Goal: Information Seeking & Learning: Check status

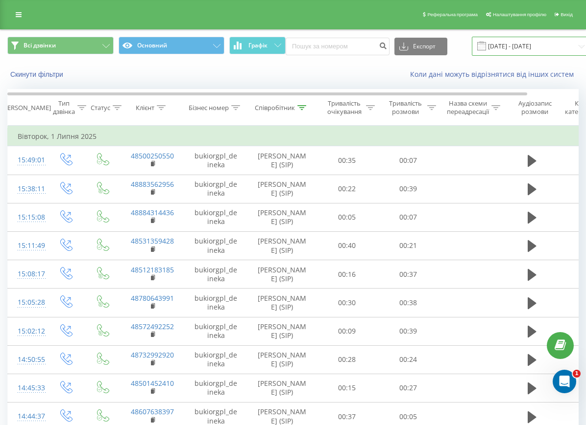
click at [522, 46] on input "01.07.2025 - 01.07.2025" at bounding box center [531, 46] width 118 height 19
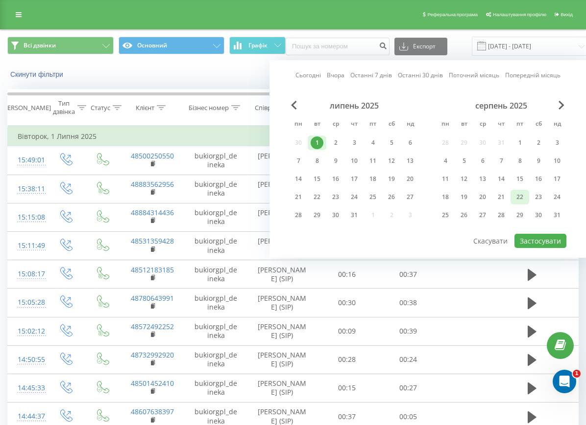
click at [518, 195] on div "22" at bounding box center [519, 197] width 13 height 13
click at [541, 249] on div "Сьогодні Вчора Останні 7 днів Останні 30 днів Поточний місяць Попередній місяць…" at bounding box center [427, 159] width 316 height 198
click at [541, 241] on button "Застосувати" at bounding box center [540, 241] width 52 height 14
type input "22.08.2025 - 22.08.2025"
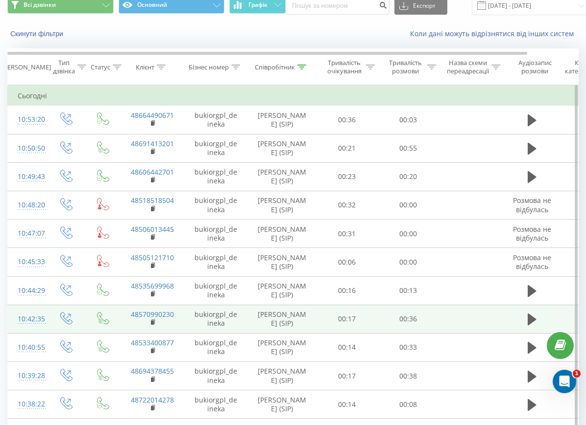
scroll to position [61, 0]
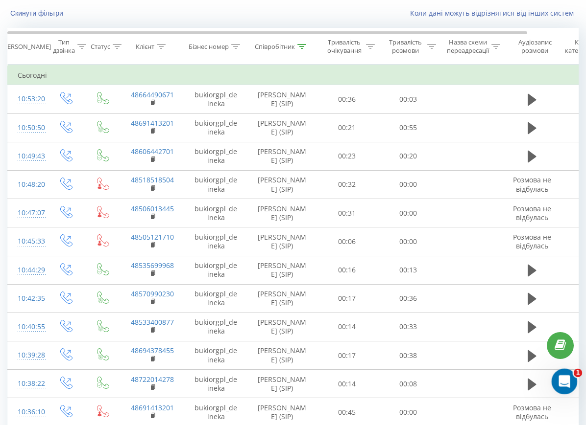
click at [562, 373] on icon "Відкрити програму для спілкування Intercom" at bounding box center [563, 381] width 16 height 16
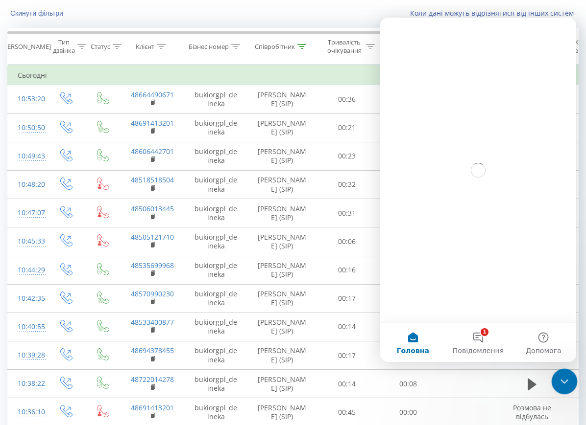
scroll to position [0, 0]
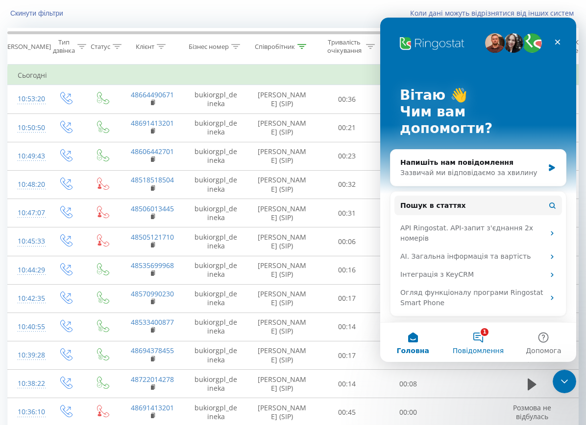
click at [484, 326] on button "1 Повідомлення" at bounding box center [477, 342] width 65 height 39
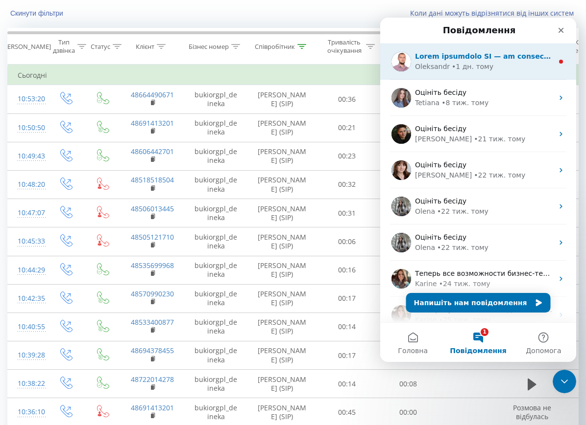
click at [468, 62] on div "• 1 дн. тому" at bounding box center [472, 67] width 42 height 10
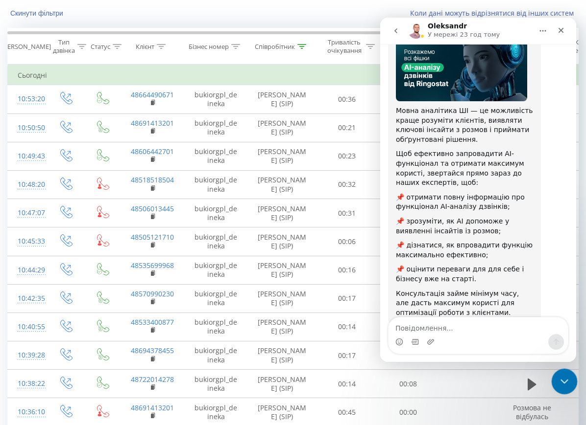
scroll to position [106, 0]
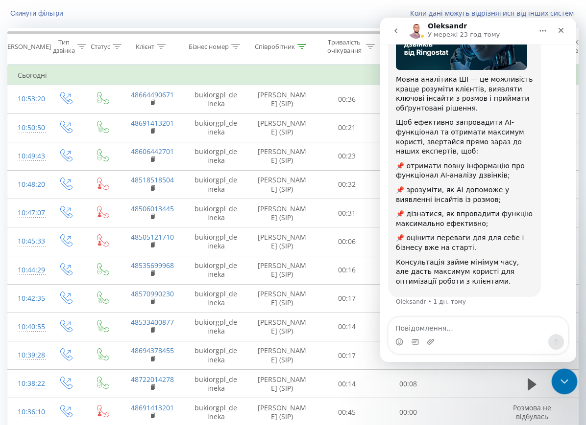
click at [564, 377] on icon "Закрити програму для спілкування Intercom" at bounding box center [563, 381] width 12 height 12
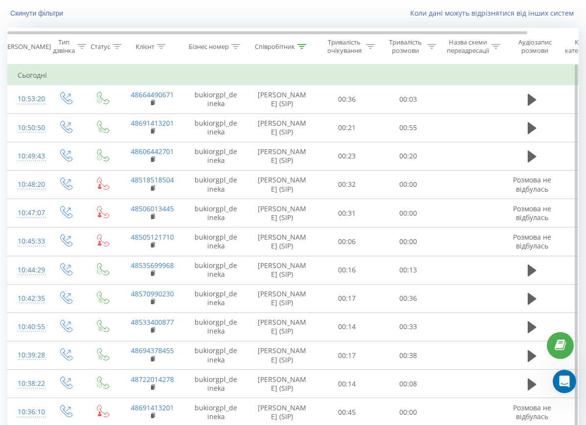
scroll to position [0, 0]
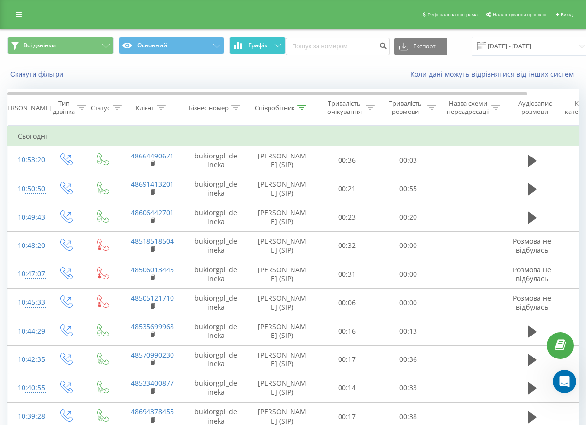
click at [252, 45] on span "Графік" at bounding box center [257, 45] width 19 height 7
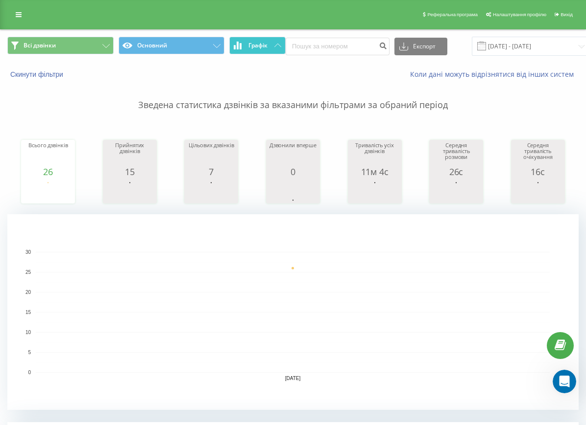
click at [252, 45] on span "Графік" at bounding box center [257, 45] width 19 height 7
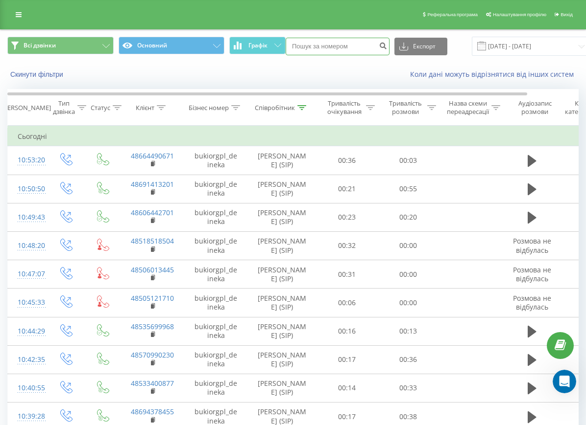
paste input "48 51 526 34 46"
click at [345, 49] on input "48 51 526 34 46" at bounding box center [337, 47] width 104 height 18
type input "48 51 526 34 46"
